Goal: Find specific page/section: Find specific page/section

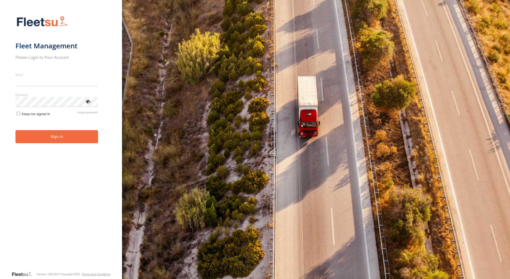
type input "**********"
click at [48, 142] on button "Sign in" at bounding box center [56, 136] width 83 height 13
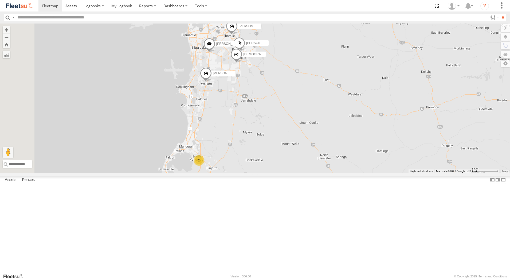
drag, startPoint x: 335, startPoint y: 116, endPoint x: 342, endPoint y: 136, distance: 21.7
click at [344, 136] on div "Matthew Robinson - 1HVJ177 2 Luke Kossenberg - 1IFQ597 - 0448 957 648 Mason For…" at bounding box center [255, 98] width 510 height 150
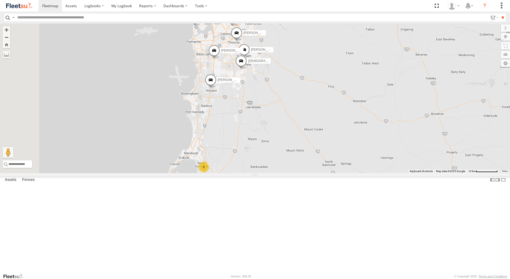
click at [247, 69] on span at bounding box center [241, 62] width 12 height 14
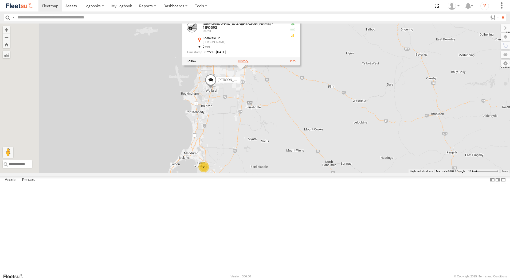
click at [248, 63] on label at bounding box center [243, 62] width 10 height 4
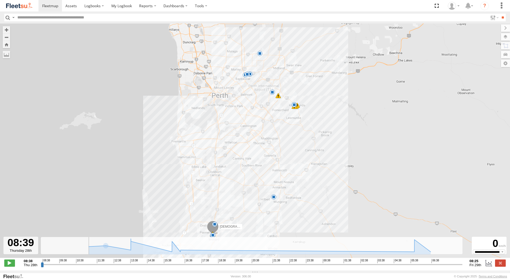
type input "**********"
drag, startPoint x: 42, startPoint y: 269, endPoint x: 38, endPoint y: 273, distance: 5.5
click at [41, 267] on input "range" at bounding box center [252, 264] width 422 height 5
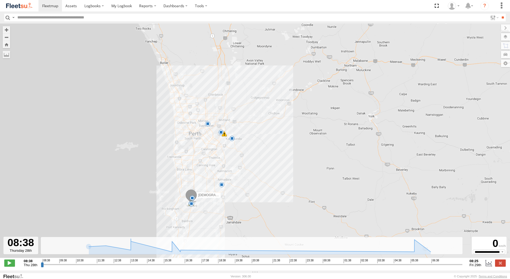
click at [203, 197] on span "Christian Davies - 1IFQ593" at bounding box center [236, 195] width 77 height 4
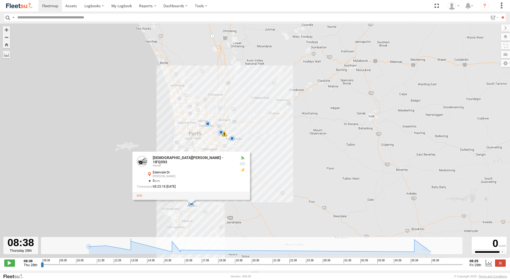
click at [158, 199] on div at bounding box center [190, 195] width 117 height 8
click at [142, 197] on link at bounding box center [140, 196] width 6 height 4
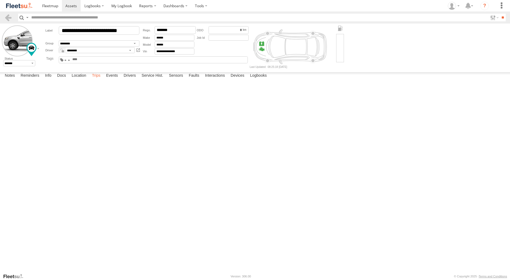
click at [99, 80] on label "Trips" at bounding box center [96, 75] width 14 height 7
